Goal: Task Accomplishment & Management: Use online tool/utility

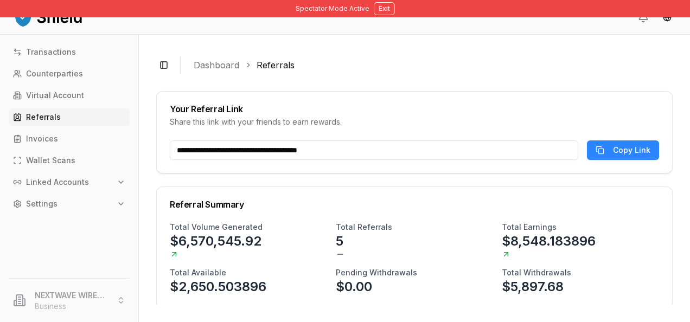
scroll to position [83, 0]
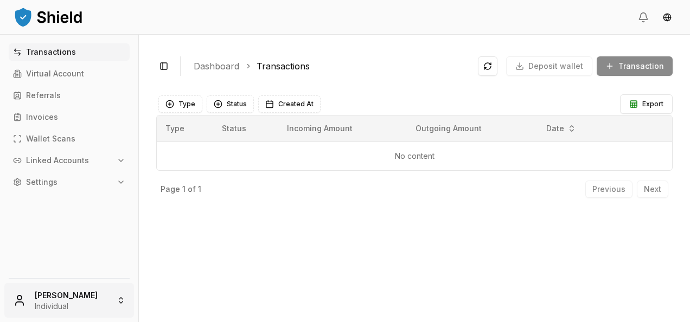
click at [60, 295] on html "Transactions Virtual Account Referrals Invoices Wallet Scans Linked Accounts Se…" at bounding box center [345, 161] width 690 height 322
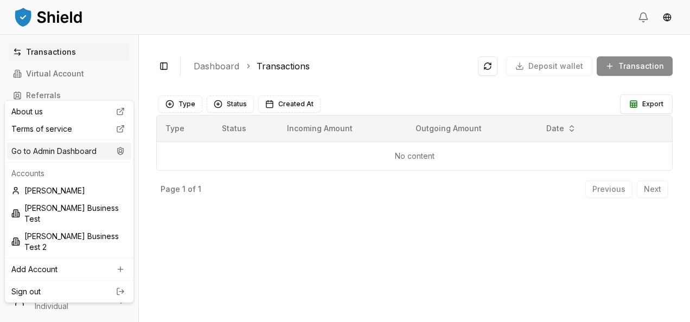
click at [73, 152] on div "Go to Admin Dashboard" at bounding box center [69, 151] width 124 height 17
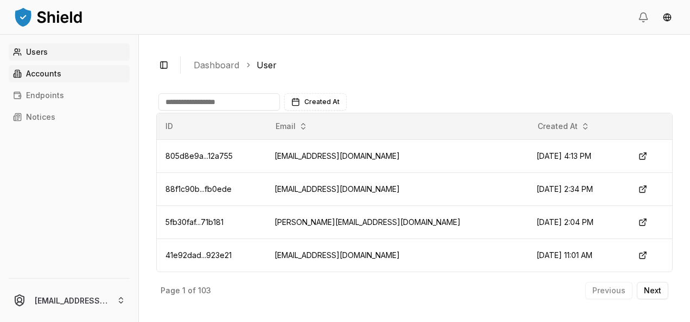
click at [78, 76] on link "Accounts" at bounding box center [69, 73] width 121 height 17
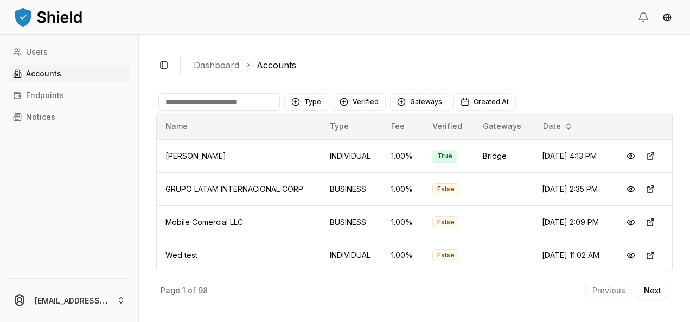
click at [255, 105] on input at bounding box center [220, 101] width 122 height 17
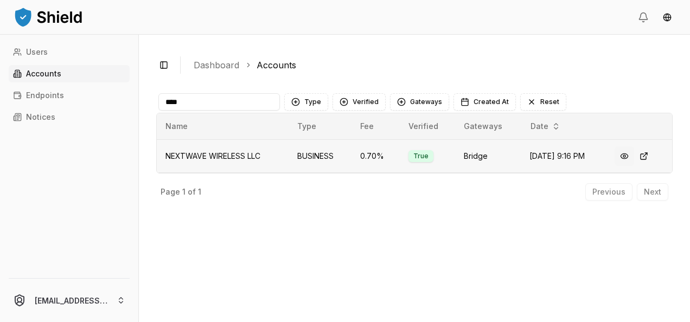
type input "****"
click at [625, 154] on button at bounding box center [625, 157] width 20 height 20
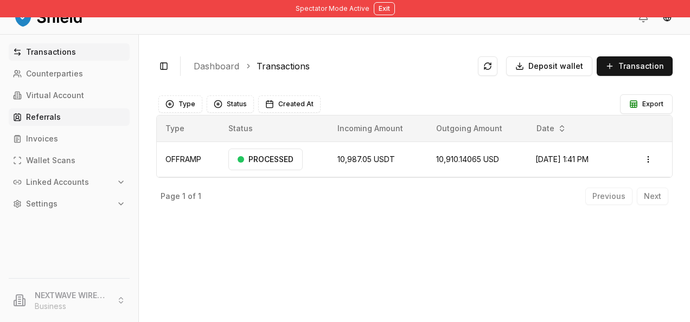
click at [75, 116] on link "Referrals" at bounding box center [69, 117] width 121 height 17
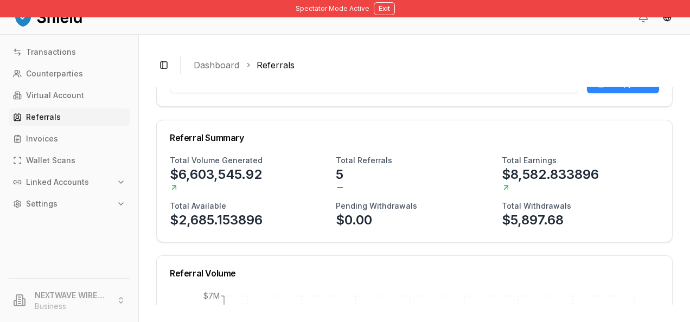
scroll to position [72, 0]
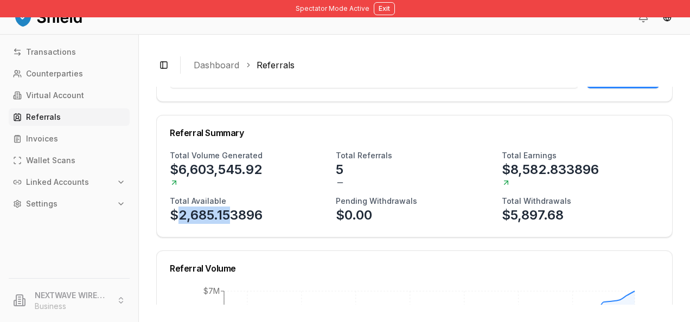
drag, startPoint x: 232, startPoint y: 213, endPoint x: 178, endPoint y: 215, distance: 54.3
click at [178, 215] on p "$2,685.153896" at bounding box center [216, 215] width 93 height 17
copy p "2,685.15"
